Goal: Find specific page/section: Find specific page/section

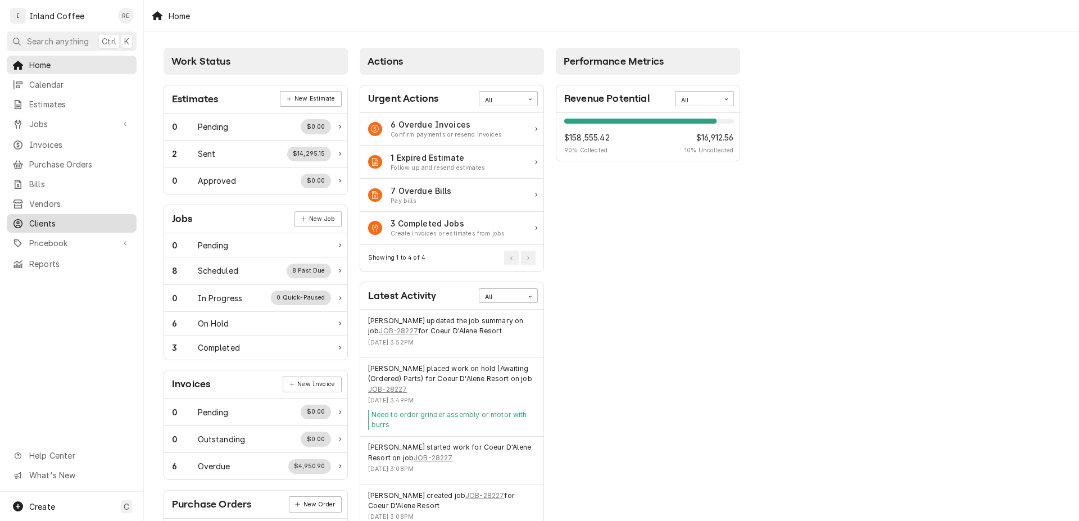
click at [51, 224] on link "Clients" at bounding box center [72, 223] width 130 height 19
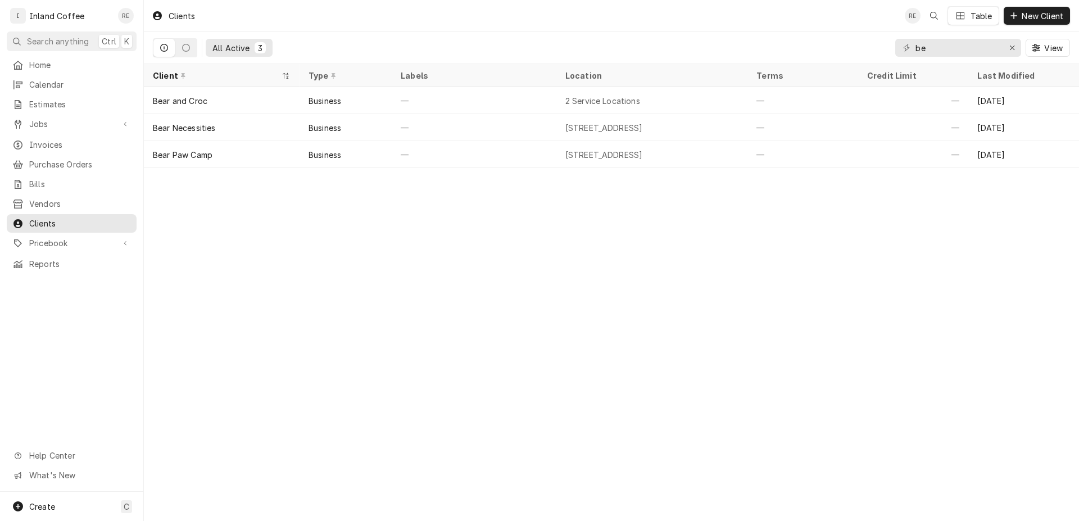
type input "b"
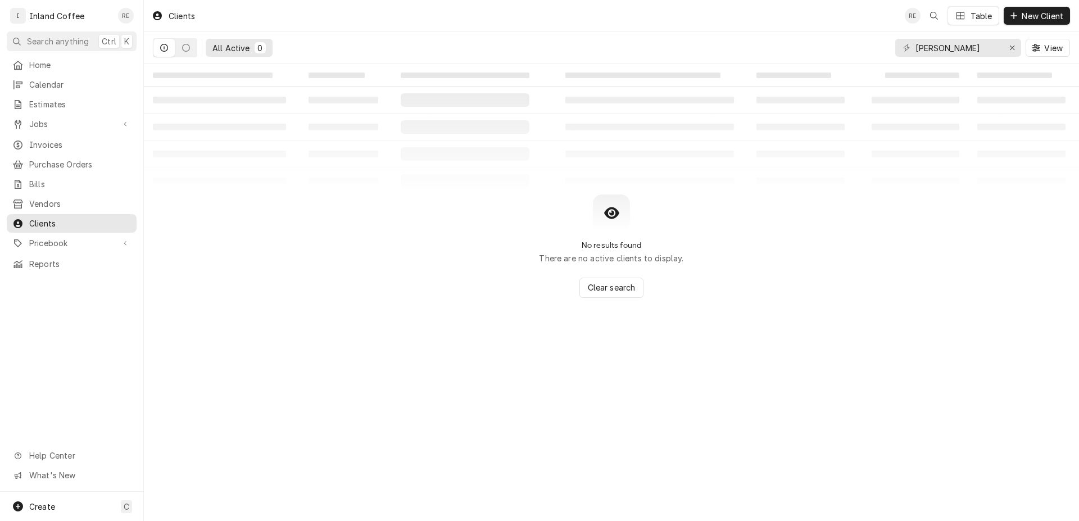
type input "whitworth"
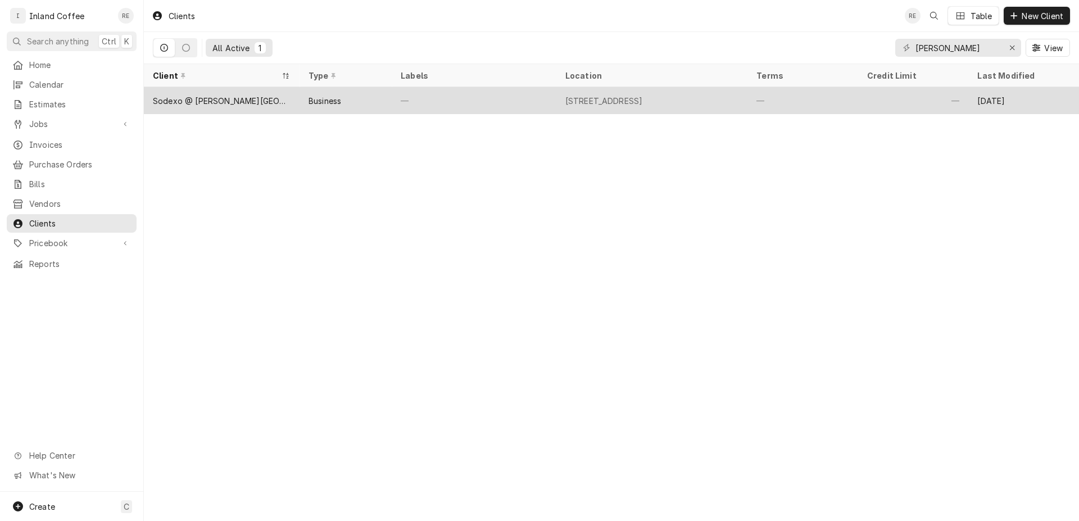
click at [211, 98] on div "Sodexo @ [PERSON_NAME][GEOGRAPHIC_DATA]" at bounding box center [222, 101] width 138 height 12
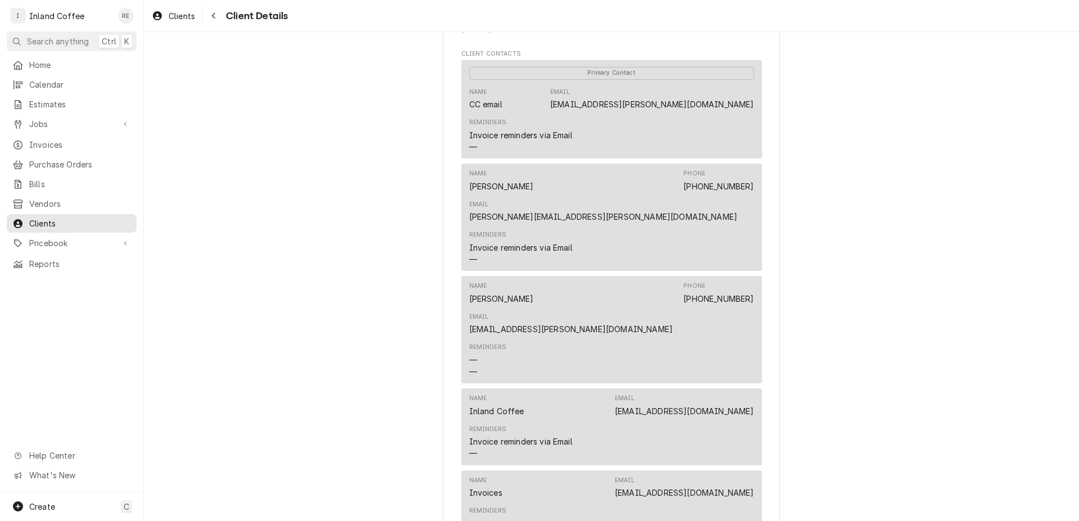
scroll to position [380, 0]
